Goal: Transaction & Acquisition: Book appointment/travel/reservation

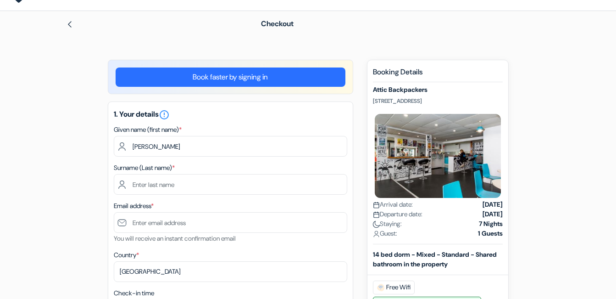
type input "JOHNSON ALABA"
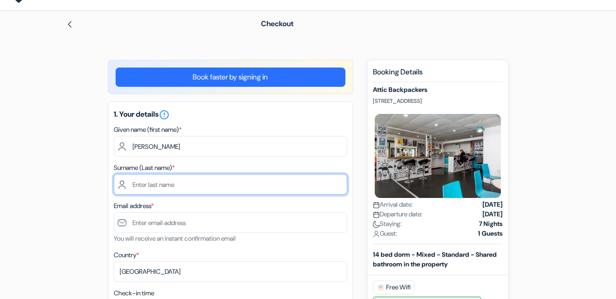
click at [161, 186] on input "text" at bounding box center [230, 184] width 233 height 21
type input "ABUGAN"
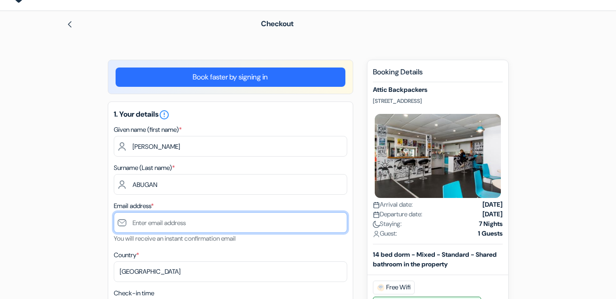
click at [159, 220] on input "text" at bounding box center [230, 222] width 233 height 21
type input "[EMAIL_ADDRESS][DOMAIN_NAME]"
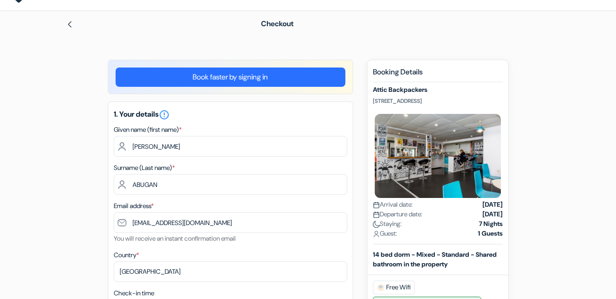
type input "07038780630"
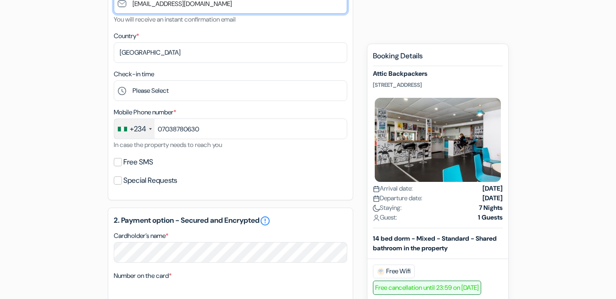
scroll to position [248, 0]
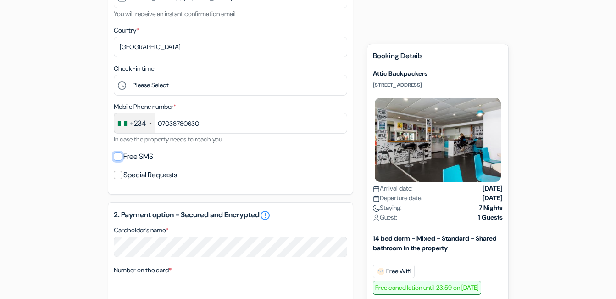
click at [120, 158] on input "Free SMS" at bounding box center [118, 156] width 8 height 8
checkbox input "true"
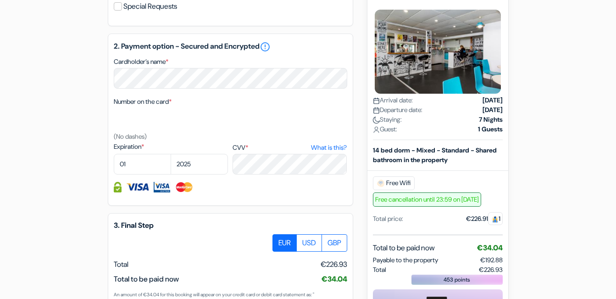
scroll to position [506, 0]
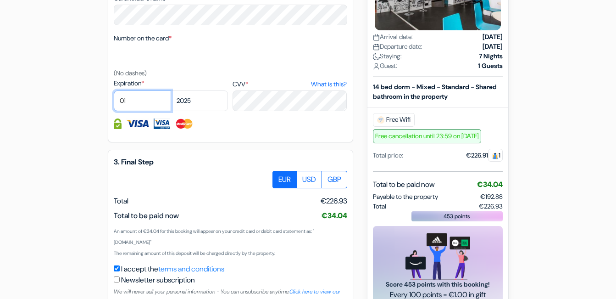
select select "08"
select select "2027"
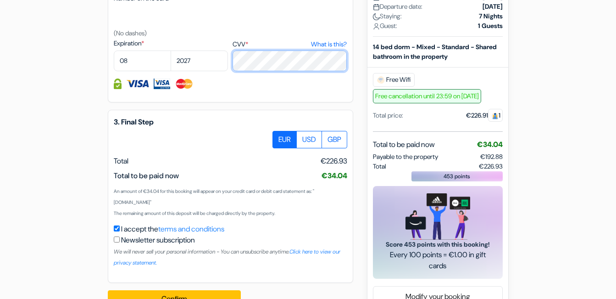
scroll to position [571, 0]
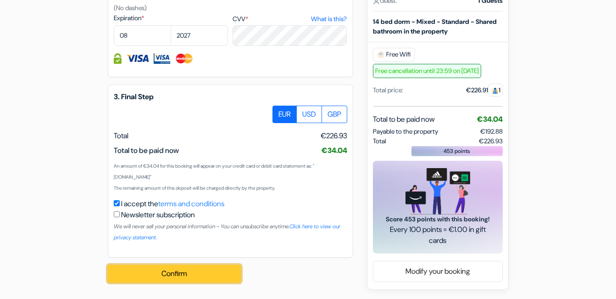
click at [164, 281] on button "Confirm Loading..." at bounding box center [174, 273] width 133 height 17
click at [174, 265] on button "Confirm Loading..." at bounding box center [174, 273] width 133 height 17
click at [194, 269] on button "Confirm Loading..." at bounding box center [174, 273] width 133 height 17
click at [188, 266] on button "Confirm Loading..." at bounding box center [174, 273] width 133 height 17
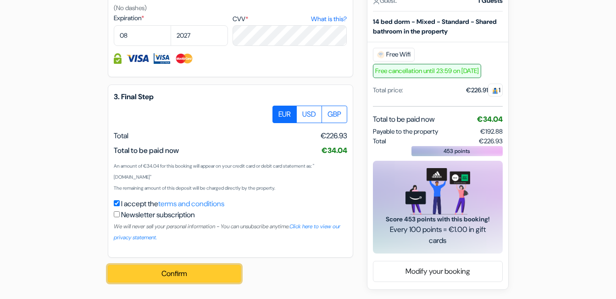
click at [188, 266] on button "Confirm Loading..." at bounding box center [174, 273] width 133 height 17
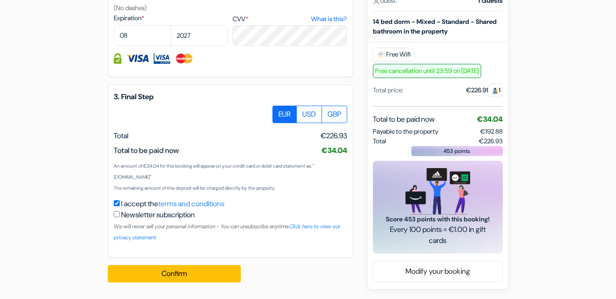
click at [118, 212] on input "checkbox" at bounding box center [117, 214] width 6 height 6
checkbox input "true"
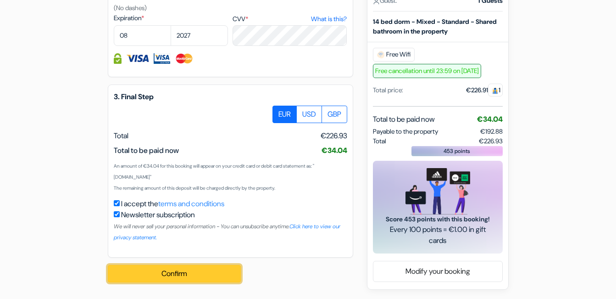
click at [163, 276] on button "Confirm Loading..." at bounding box center [174, 273] width 133 height 17
click at [177, 269] on button "Confirm Loading..." at bounding box center [174, 273] width 133 height 17
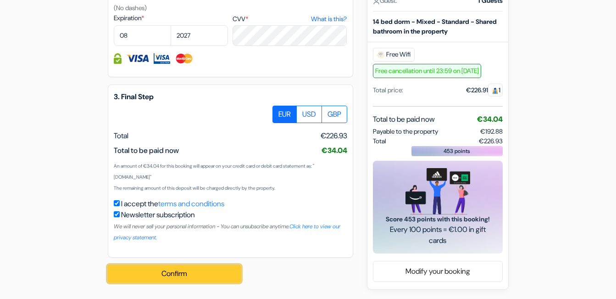
click at [183, 279] on button "Confirm Loading..." at bounding box center [174, 273] width 133 height 17
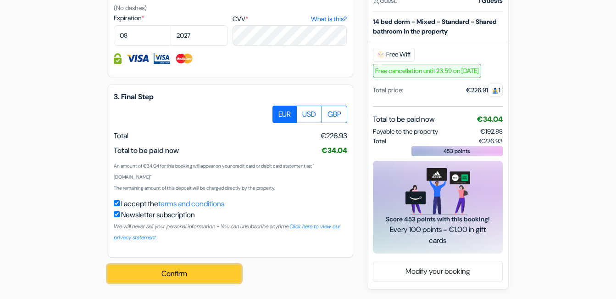
click at [183, 279] on button "Confirm Loading..." at bounding box center [174, 273] width 133 height 17
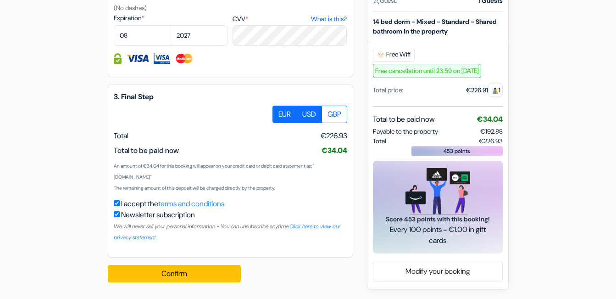
click at [310, 120] on label "USD" at bounding box center [309, 113] width 26 height 17
click at [279, 111] on input "USD" at bounding box center [276, 108] width 6 height 6
radio input "true"
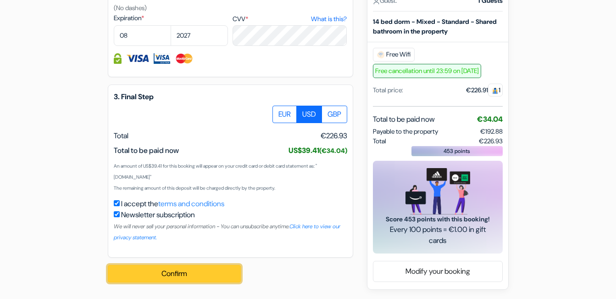
click at [177, 270] on button "Confirm Loading..." at bounding box center [174, 273] width 133 height 17
click at [173, 268] on button "Confirm Loading..." at bounding box center [174, 273] width 133 height 17
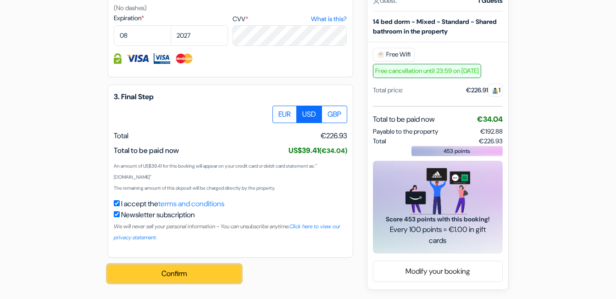
click at [173, 268] on button "Confirm Loading..." at bounding box center [174, 273] width 133 height 17
click at [181, 279] on button "Confirm Loading..." at bounding box center [174, 273] width 133 height 17
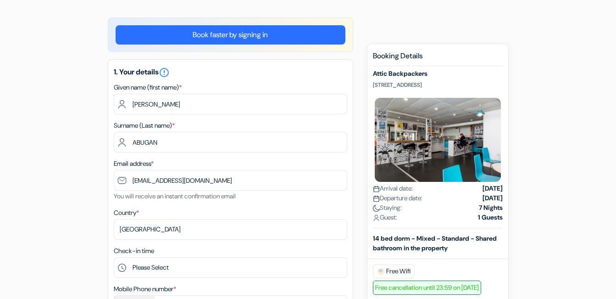
scroll to position [30, 0]
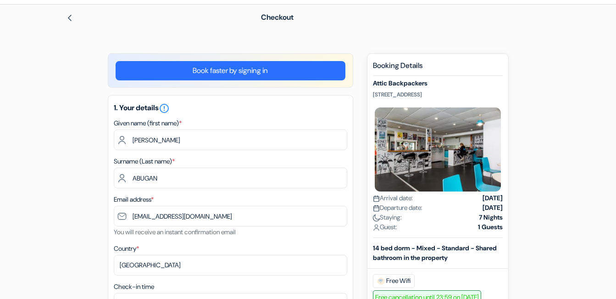
click at [211, 75] on link "Book faster by signing in" at bounding box center [231, 70] width 230 height 19
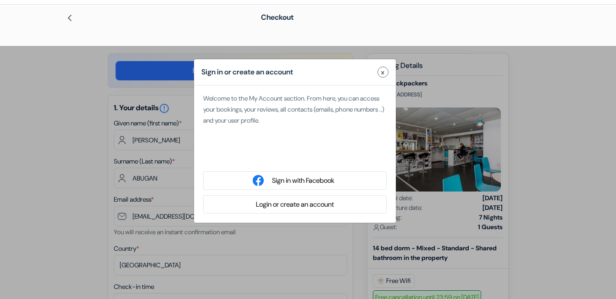
click at [382, 70] on span "x" at bounding box center [382, 72] width 3 height 10
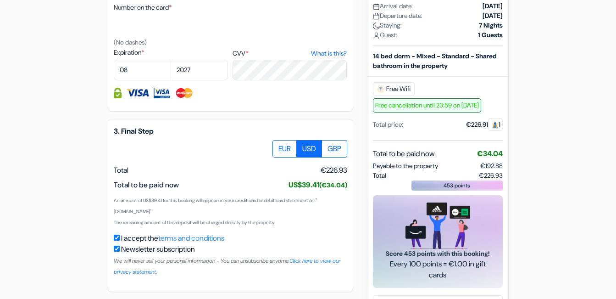
scroll to position [571, 0]
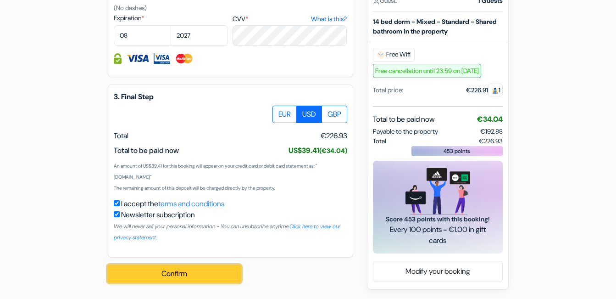
click at [183, 274] on button "Confirm Loading..." at bounding box center [174, 273] width 133 height 17
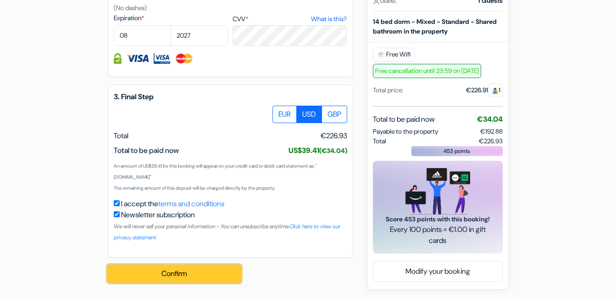
click at [183, 274] on button "Confirm Loading..." at bounding box center [174, 273] width 133 height 17
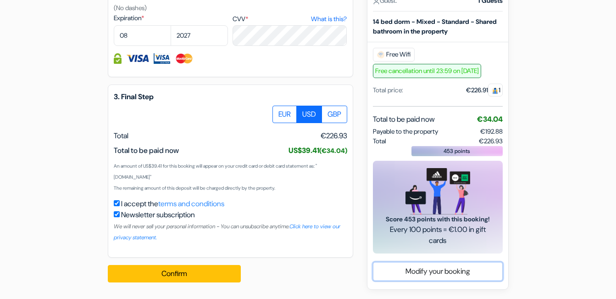
click at [425, 269] on link "Modify your booking" at bounding box center [437, 270] width 129 height 17
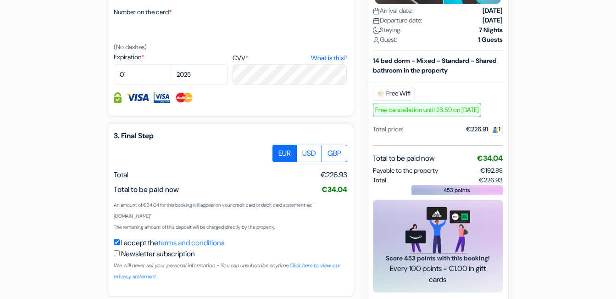
scroll to position [534, 0]
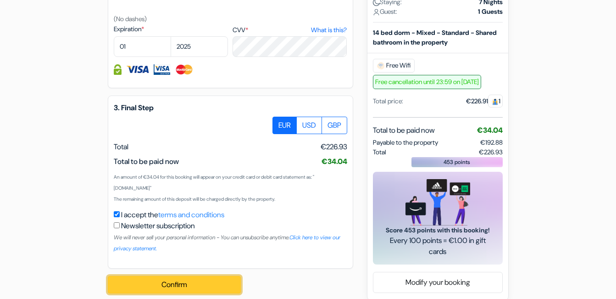
click at [180, 282] on button "Confirm Loading..." at bounding box center [174, 284] width 133 height 17
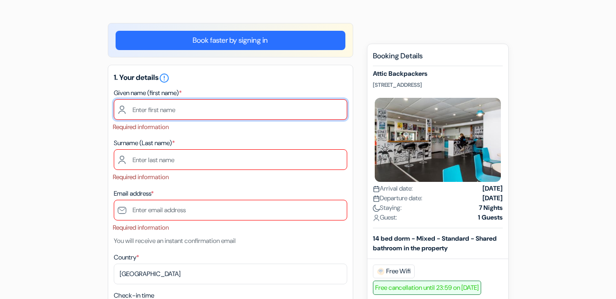
scroll to position [21, 0]
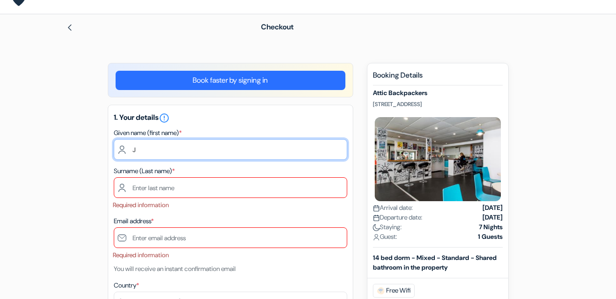
type input "[PERSON_NAME]"
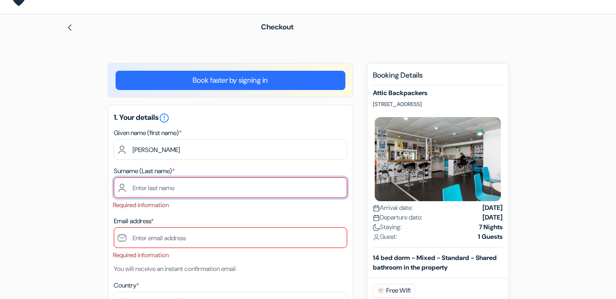
type input "ABUGAN"
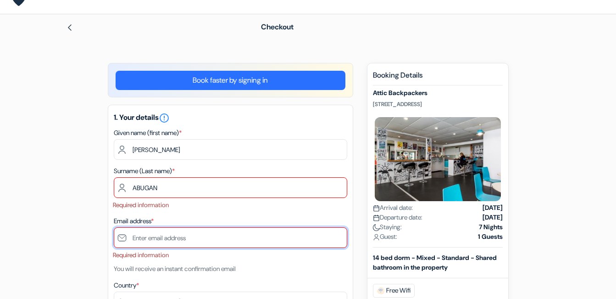
type input "[EMAIL_ADDRESS][DOMAIN_NAME]"
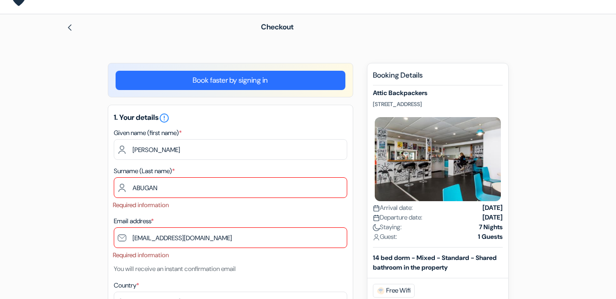
type input "07038780630"
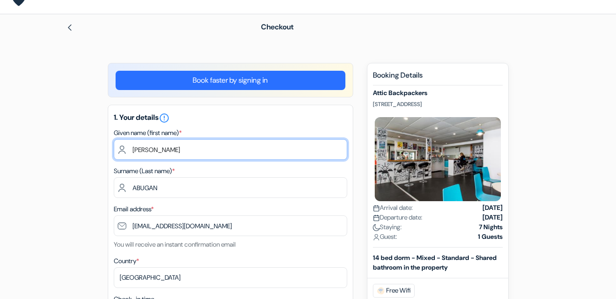
type input "[PERSON_NAME]"
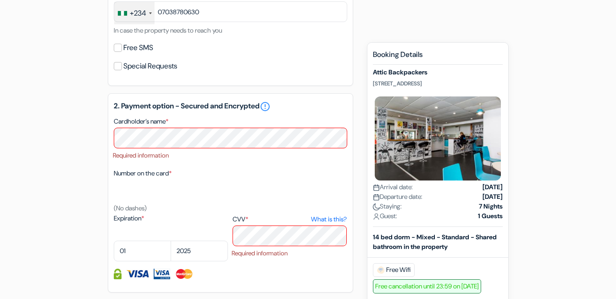
scroll to position [364, 0]
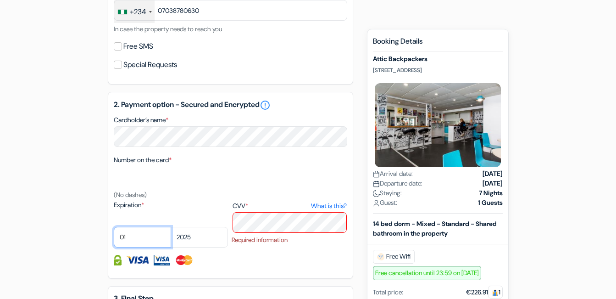
select select "08"
select select "2029"
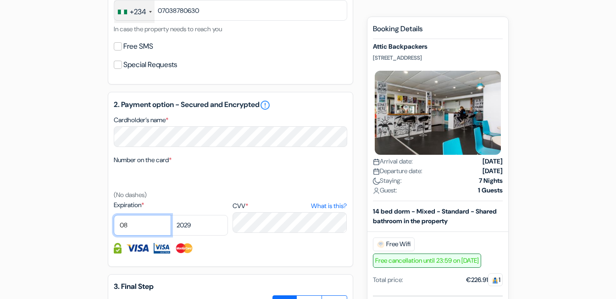
click at [139, 228] on select "01 02 03 04 05 06 07 08 09 10 11 12" at bounding box center [142, 225] width 57 height 21
select select "02"
click at [114, 215] on select "01 02 03 04 05 06 07 08 09 10 11 12" at bounding box center [142, 225] width 57 height 21
click at [205, 227] on select "2025 2026 2027 2028 2029 2030 2031 2032 2033 2034 2035 2036 2037 2038 2039 2040…" at bounding box center [199, 225] width 57 height 21
select select "2030"
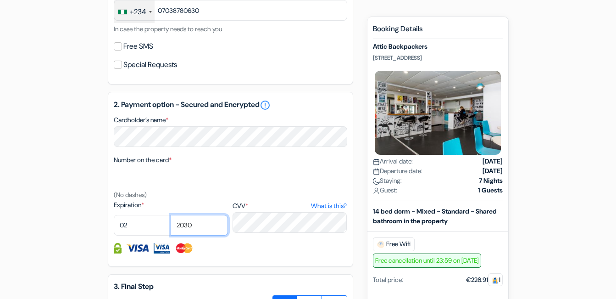
click at [171, 215] on select "2025 2026 2027 2028 2029 2030 2031 2032 2033 2034 2035 2036 2037 2038 2039 2040…" at bounding box center [199, 225] width 57 height 21
click at [291, 238] on div "2. Payment option - Secured and Encrypted error_outline Cardholder’s name * Num…" at bounding box center [230, 179] width 245 height 175
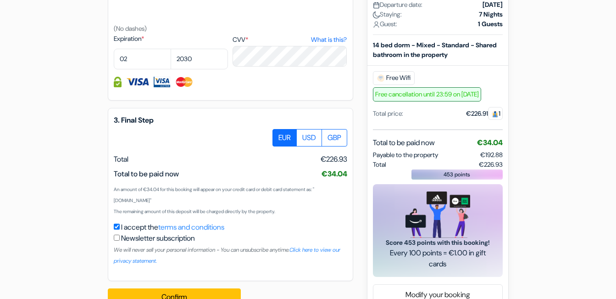
scroll to position [544, 0]
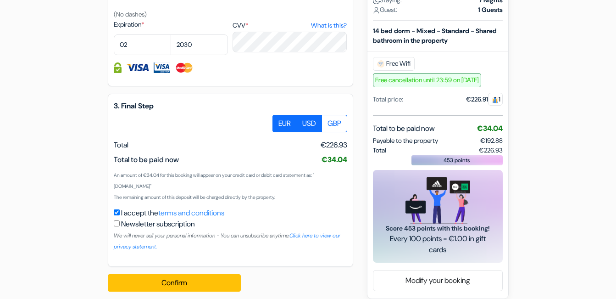
click at [308, 124] on label "USD" at bounding box center [309, 123] width 26 height 17
click at [279, 121] on input "USD" at bounding box center [276, 118] width 6 height 6
radio input "true"
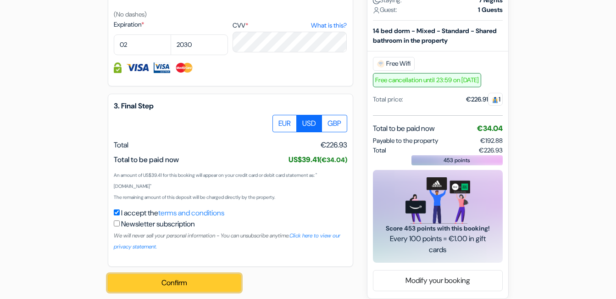
click at [164, 281] on button "Confirm Loading..." at bounding box center [174, 282] width 133 height 17
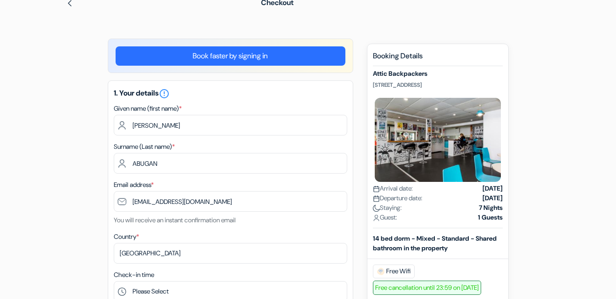
scroll to position [0, 0]
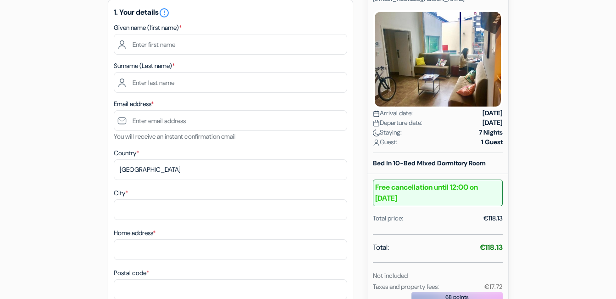
scroll to position [15, 0]
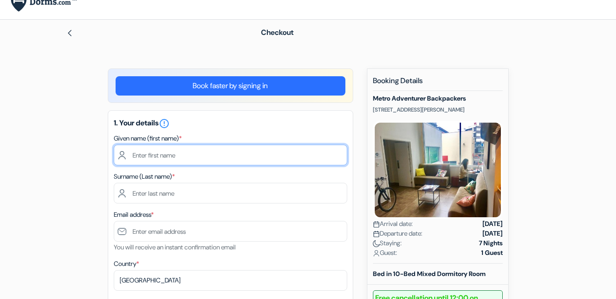
click at [153, 158] on input "text" at bounding box center [230, 154] width 233 height 21
type input "[PERSON_NAME]"
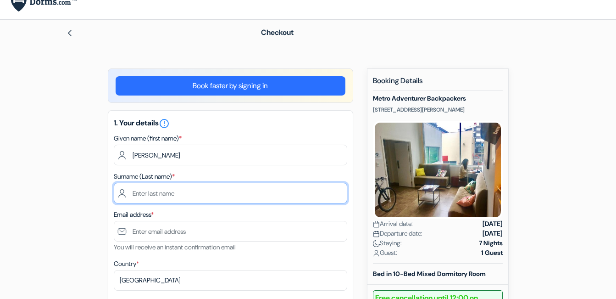
type input "ABUGAN"
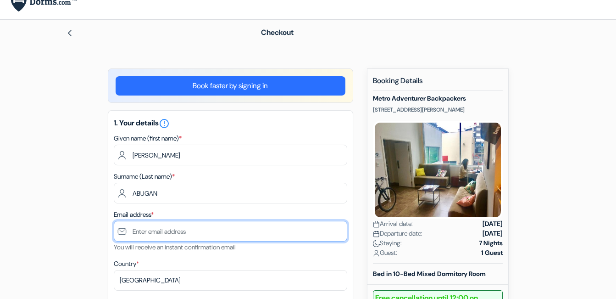
type input "[EMAIL_ADDRESS][DOMAIN_NAME]"
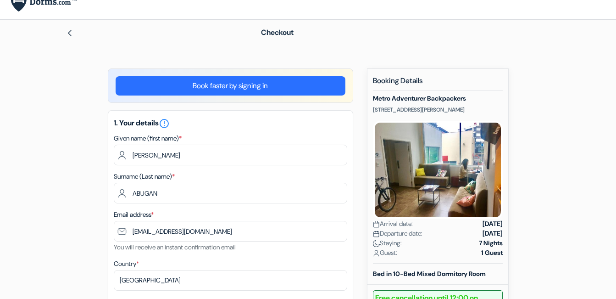
type input "07038780630"
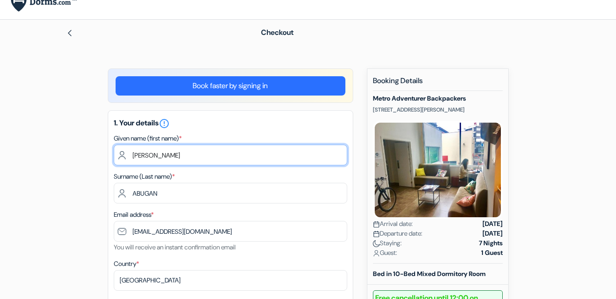
type input "[PERSON_NAME]"
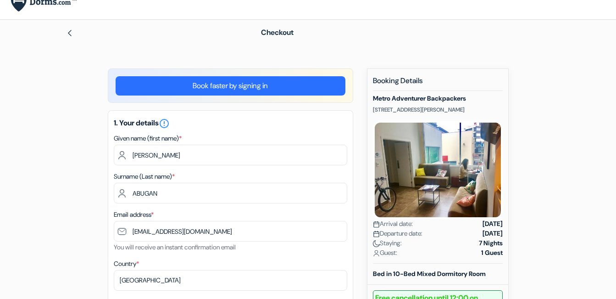
type input "ILE IFE"
type input "2, NASFAT AREA,[GEOGRAPHIC_DATA]"
type input "234036"
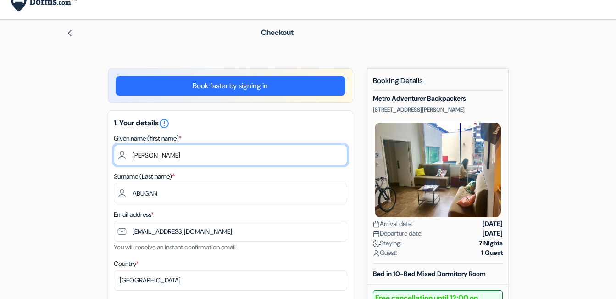
drag, startPoint x: 184, startPoint y: 161, endPoint x: 184, endPoint y: 157, distance: 4.6
click at [184, 157] on input "[PERSON_NAME]" at bounding box center [230, 154] width 233 height 21
drag, startPoint x: 184, startPoint y: 157, endPoint x: 132, endPoint y: 155, distance: 51.9
click at [132, 155] on input "[PERSON_NAME]" at bounding box center [230, 154] width 233 height 21
type input "[PERSON_NAME]"
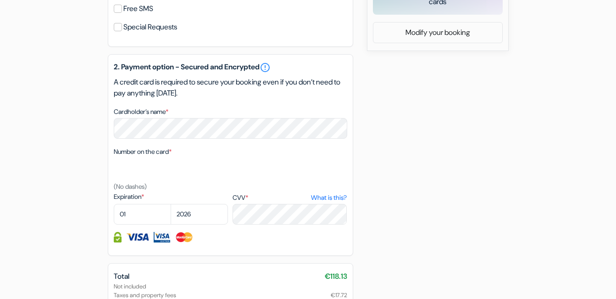
scroll to position [513, 0]
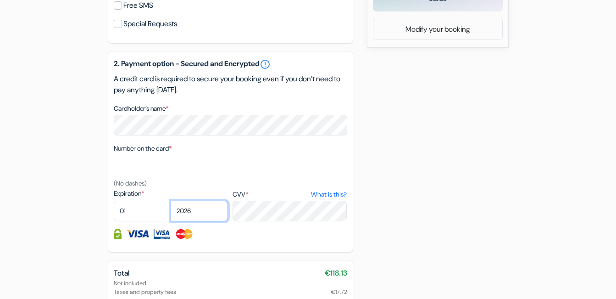
click at [202, 210] on select "2025 2026 2027 2028 2029 2030 2031 2032 2033 2034 2035 2036 2037 2038 2039 2040…" at bounding box center [199, 210] width 57 height 21
select select "2030"
click at [171, 200] on select "2025 2026 2027 2028 2029 2030 2031 2032 2033 2034 2035 2036 2037 2038 2039 2040…" at bounding box center [199, 210] width 57 height 21
click at [138, 213] on select "01 02 03 04 05 06 07 08 09 10 11 12" at bounding box center [142, 210] width 57 height 21
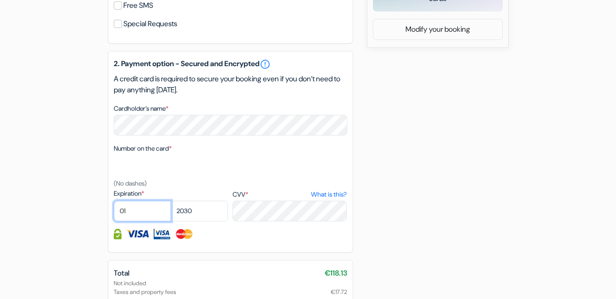
click at [138, 213] on select "01 02 03 04 05 06 07 08 09 10 11 12" at bounding box center [142, 210] width 57 height 21
select select "02"
click at [114, 200] on select "01 02 03 04 05 06 07 08 09 10 11 12" at bounding box center [142, 210] width 57 height 21
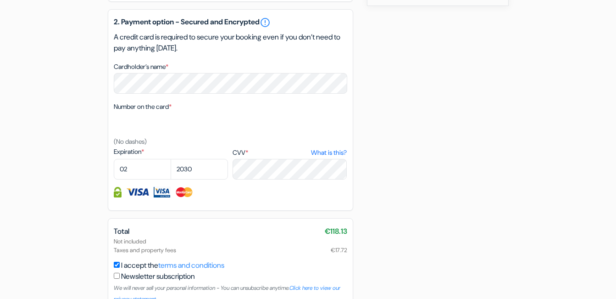
scroll to position [607, 0]
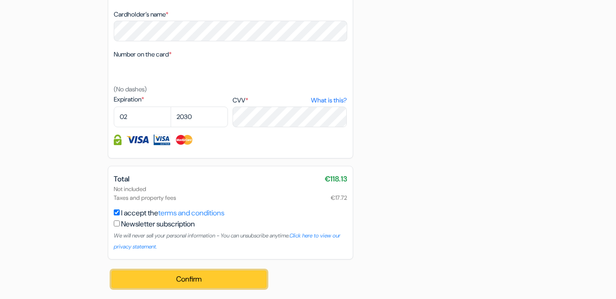
click at [177, 286] on button "Confirm Loading..." at bounding box center [188, 278] width 155 height 17
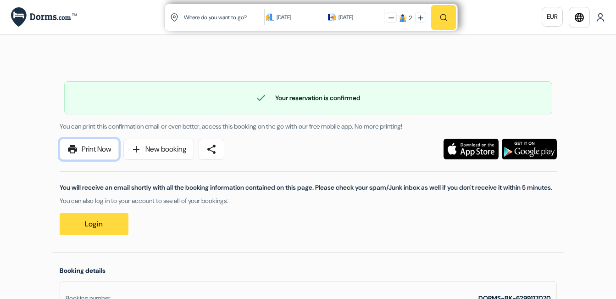
click at [98, 150] on link "print Print Now" at bounding box center [89, 148] width 59 height 21
